Goal: Information Seeking & Learning: Understand process/instructions

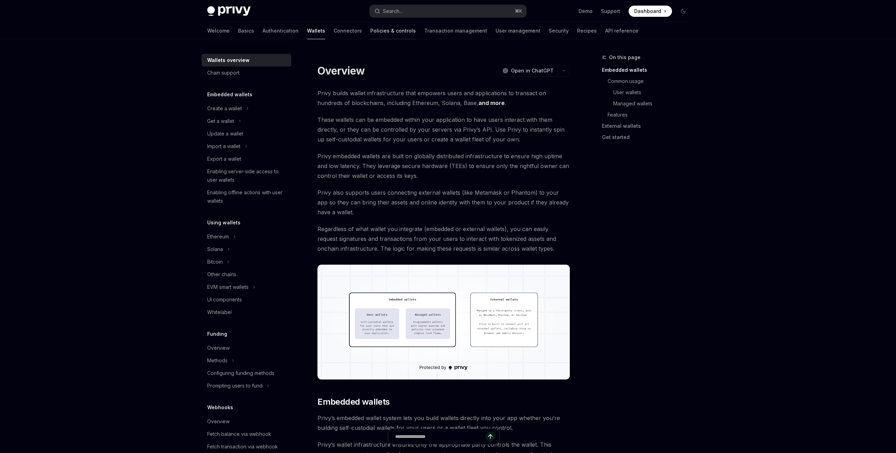
click at [370, 32] on link "Policies & controls" at bounding box center [393, 30] width 46 height 17
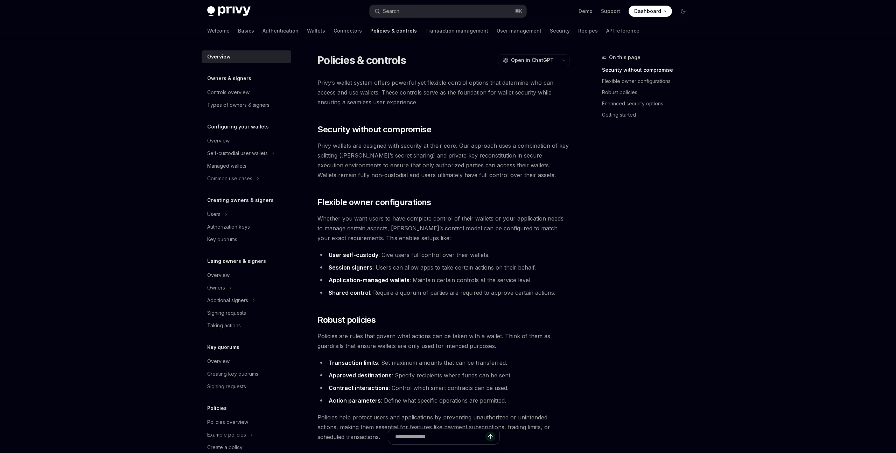
scroll to position [40, 0]
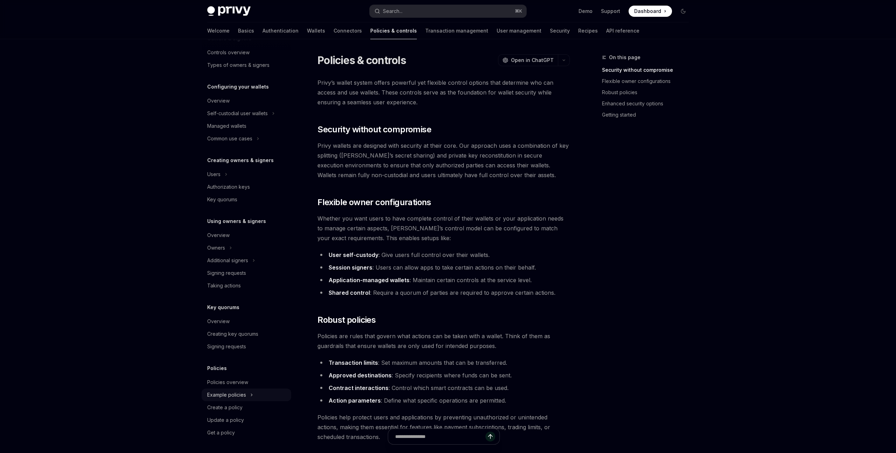
click at [253, 391] on icon at bounding box center [251, 395] width 3 height 8
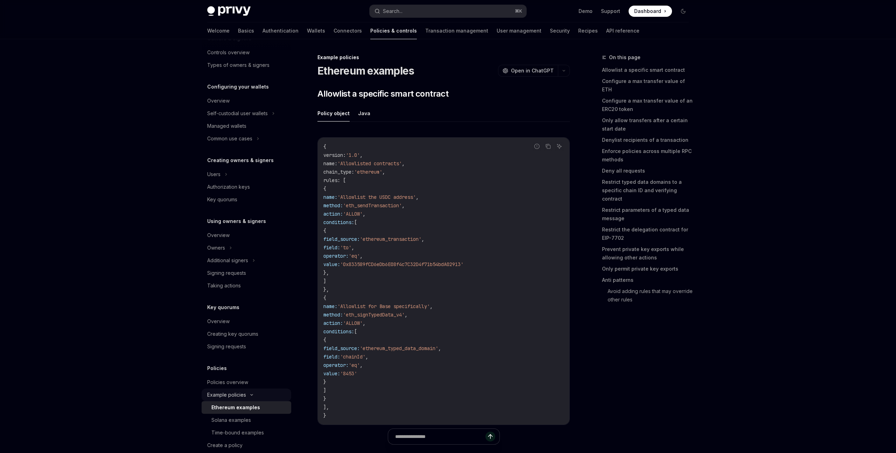
type textarea "*"
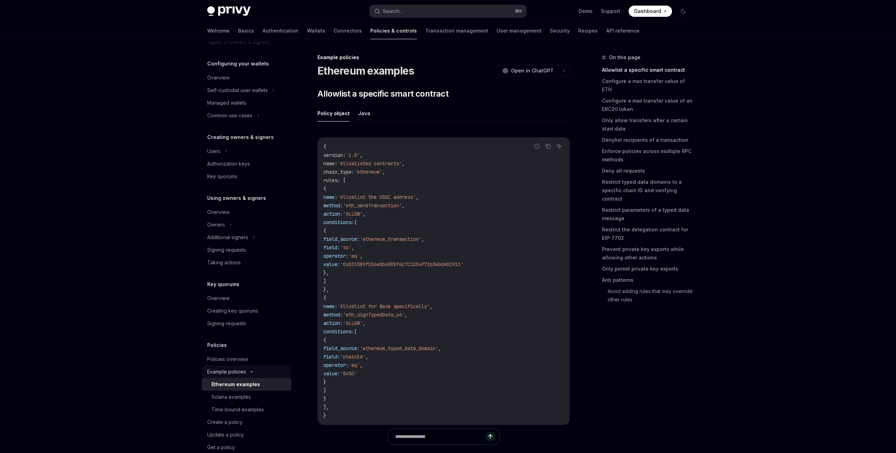
scroll to position [64, 0]
click at [628, 116] on link "Only allow transfers after a certain start date" at bounding box center [648, 125] width 92 height 20
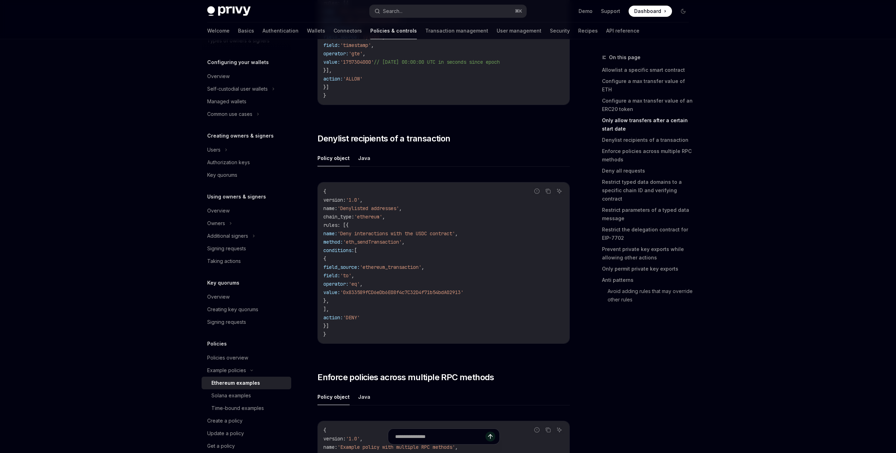
scroll to position [1391, 0]
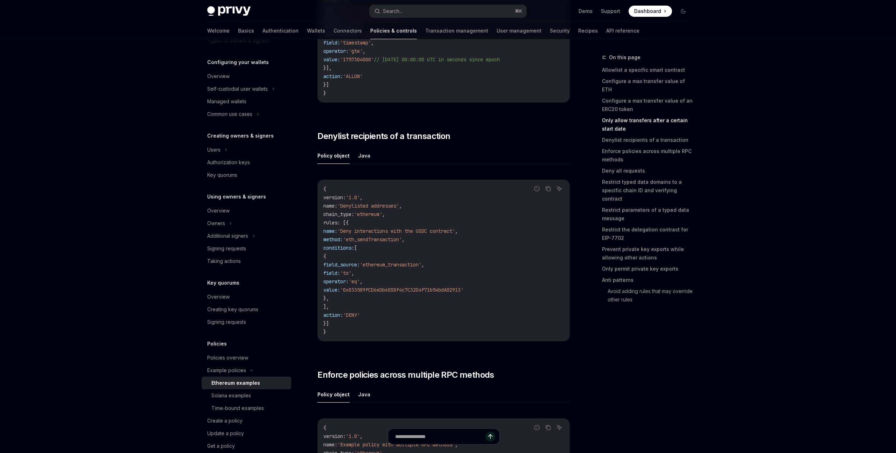
drag, startPoint x: 358, startPoint y: 261, endPoint x: 362, endPoint y: 304, distance: 43.5
click at [362, 304] on code "{ version : '1.0' , name : 'Denylisted addresses' , chain_type : 'ethereum' , r…" at bounding box center [443, 260] width 240 height 151
copy code "{ field_source: 'ethereum_transaction' , field: 'to' , operator: 'eq' , value: …"
click at [421, 268] on span "'ethereum_transaction'" at bounding box center [391, 264] width 62 height 6
